Goal: Transaction & Acquisition: Purchase product/service

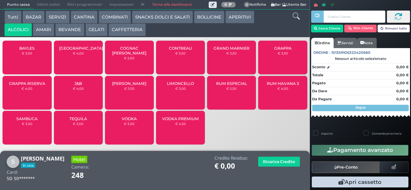
click at [74, 30] on button "BEVANDE" at bounding box center [69, 29] width 29 height 13
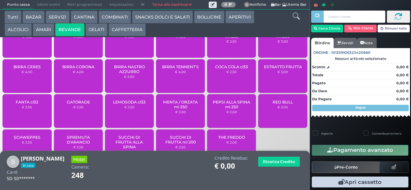
scroll to position [43, 0]
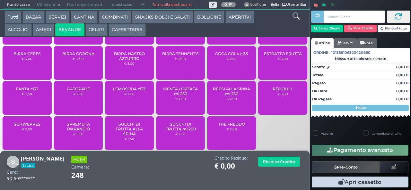
click at [55, 23] on button "BEVANDE" at bounding box center [69, 29] width 29 height 13
type input "5d 50 6b c3"
click at [127, 61] on span "BIRRA NASTRO AZZURRO" at bounding box center [129, 56] width 38 height 10
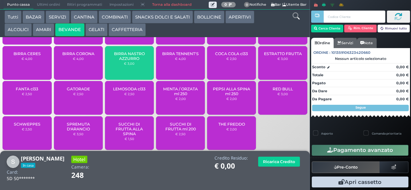
click at [125, 61] on span "BIRRA NASTRO AZZURRO" at bounding box center [129, 56] width 38 height 10
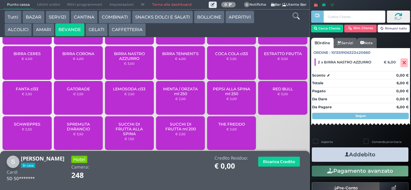
click at [345, 154] on icon "button" at bounding box center [347, 155] width 4 height 7
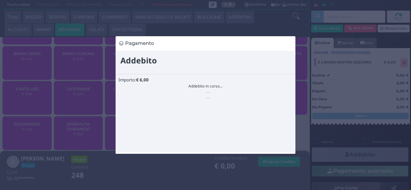
scroll to position [0, 0]
